Goal: Task Accomplishment & Management: Use online tool/utility

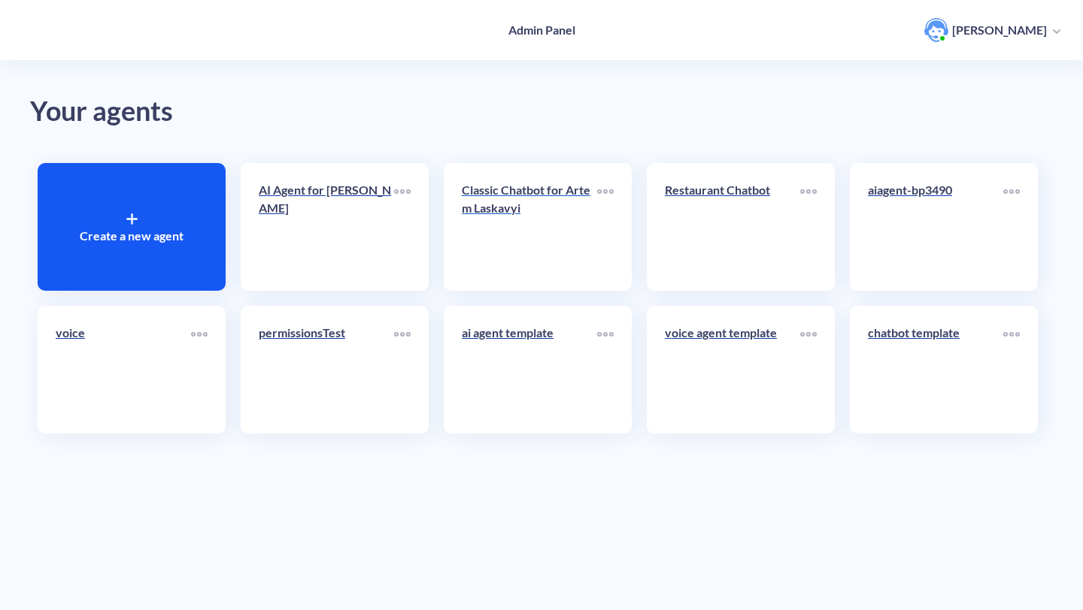
click at [527, 219] on div "Classic Chatbot for Artem Laskavyi" at bounding box center [529, 205] width 135 height 48
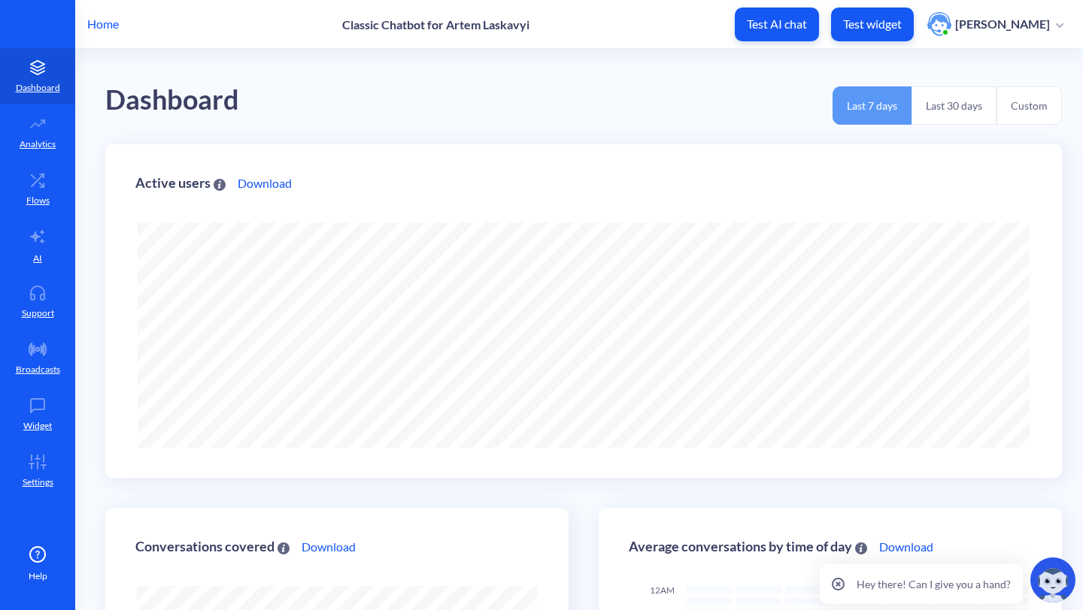
scroll to position [610, 1083]
click at [40, 244] on icon at bounding box center [38, 237] width 18 height 18
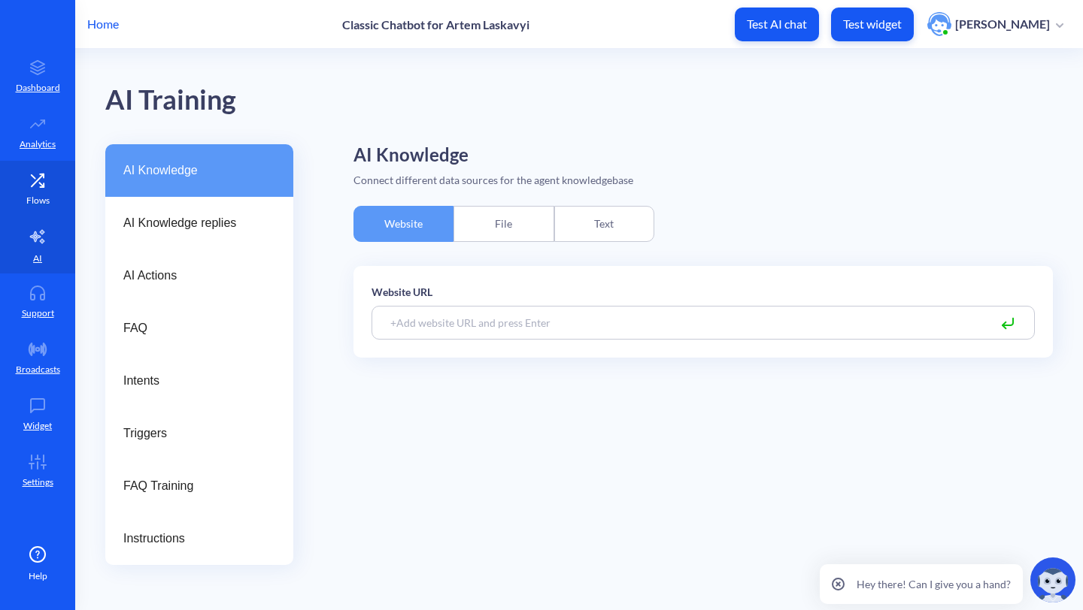
click at [44, 194] on p "Flows" at bounding box center [37, 201] width 23 height 14
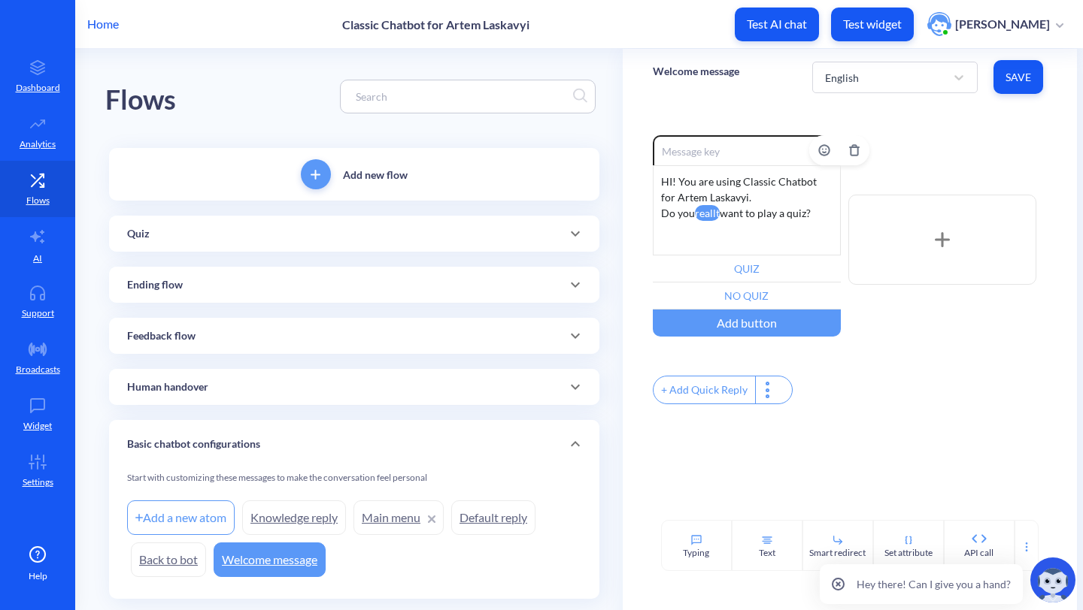
click at [748, 228] on div "HI! You are using Classic Chatbot for Artem Laskavyi. Do you reallt want to pla…" at bounding box center [747, 210] width 188 height 90
drag, startPoint x: 764, startPoint y: 240, endPoint x: 574, endPoint y: 240, distance: 189.5
click at [574, 241] on div "Flows Add new flow Quiz Add a new atom Quiz Redirect No quiz Tokyo Quiz Paris Q…" at bounding box center [593, 348] width 977 height 599
drag, startPoint x: 792, startPoint y: 244, endPoint x: 610, endPoint y: 244, distance: 181.2
click at [610, 244] on div "Flows Add new flow Quiz Add a new atom Quiz Redirect No quiz Tokyo Quiz Paris Q…" at bounding box center [593, 348] width 977 height 599
